Goal: Learn about a topic

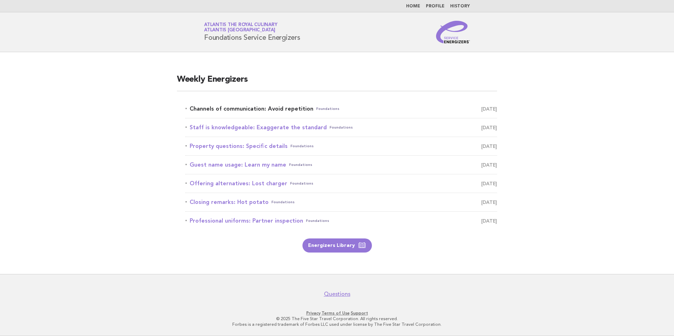
click at [257, 110] on link "Channels of communication: Avoid repetition Foundations [DATE]" at bounding box center [341, 109] width 312 height 10
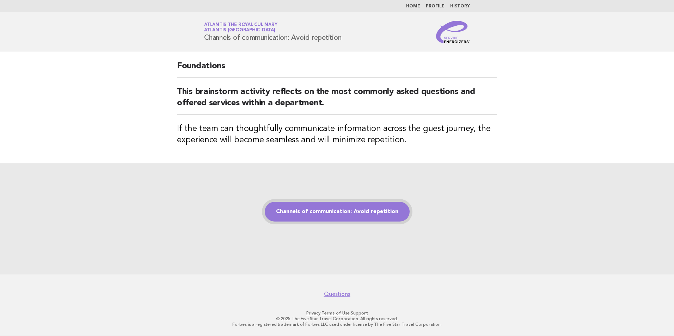
click at [325, 210] on link "Channels of communication: Avoid repetition" at bounding box center [337, 212] width 145 height 20
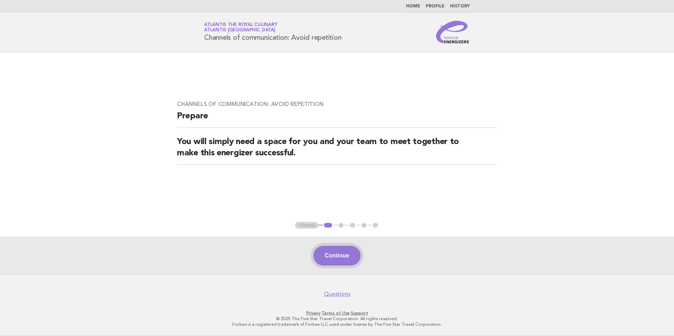
click at [345, 260] on button "Continue" at bounding box center [336, 256] width 47 height 20
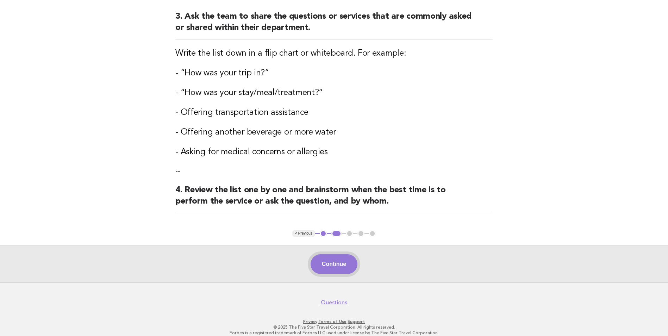
click at [328, 262] on button "Continue" at bounding box center [334, 264] width 47 height 20
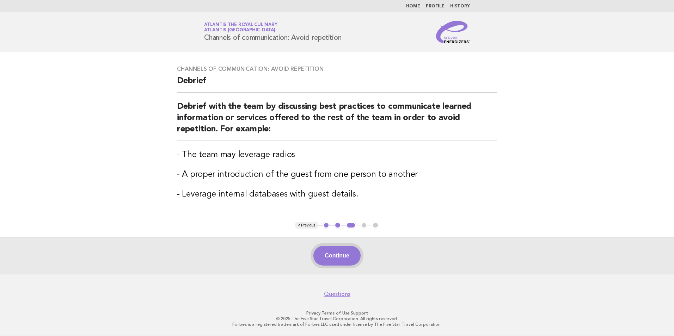
click at [345, 261] on button "Continue" at bounding box center [336, 256] width 47 height 20
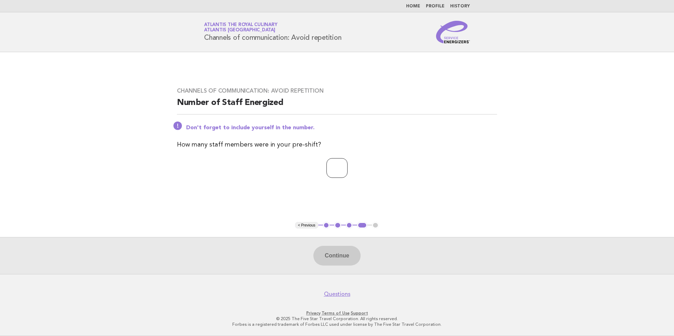
click at [338, 160] on input "number" at bounding box center [336, 168] width 21 height 20
type input "*"
click at [325, 250] on button "Continue" at bounding box center [336, 256] width 47 height 20
